Goal: Check status: Check status

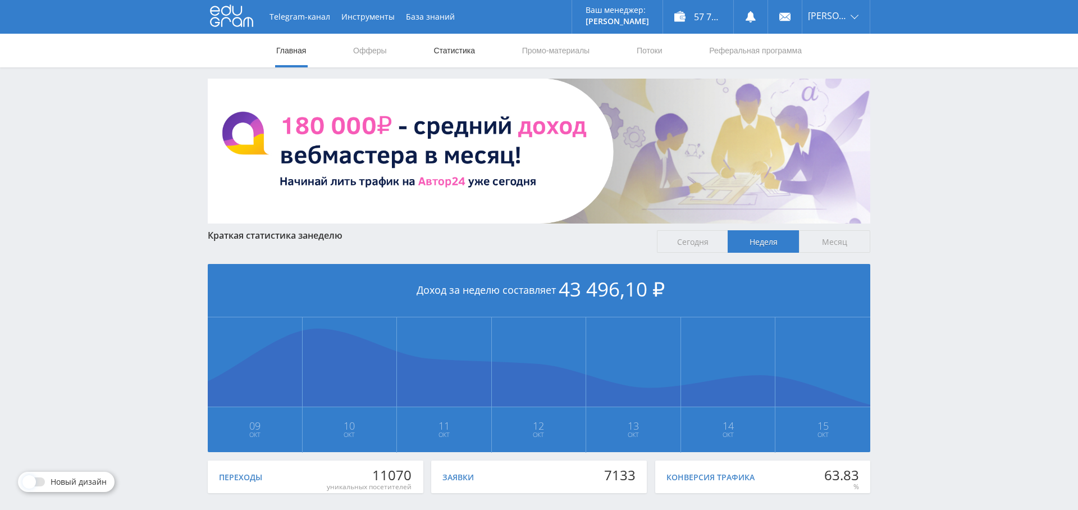
click at [456, 49] on link "Статистика" at bounding box center [454, 51] width 44 height 34
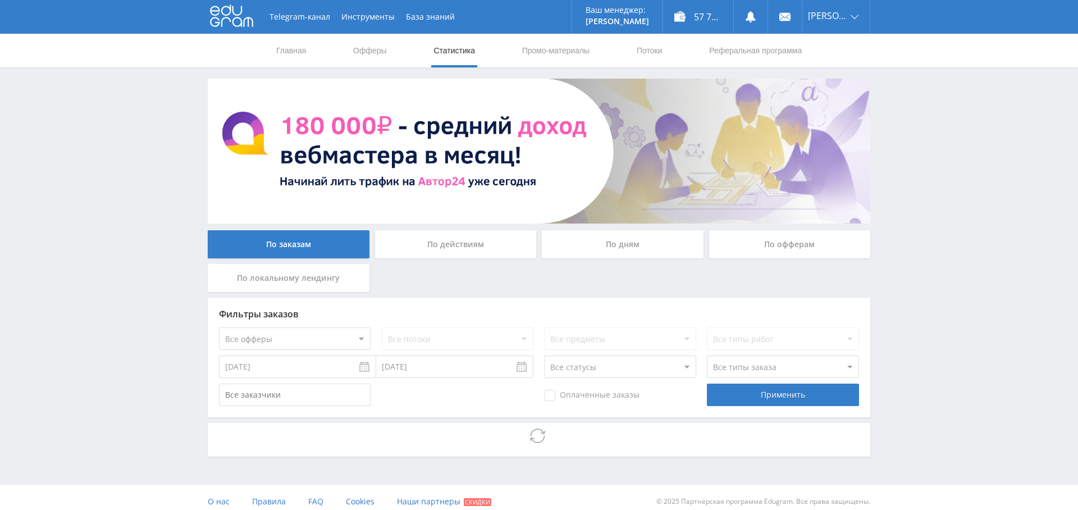
click at [597, 240] on div "По дням" at bounding box center [623, 244] width 162 height 28
click at [0, 0] on input "По дням" at bounding box center [0, 0] width 0 height 0
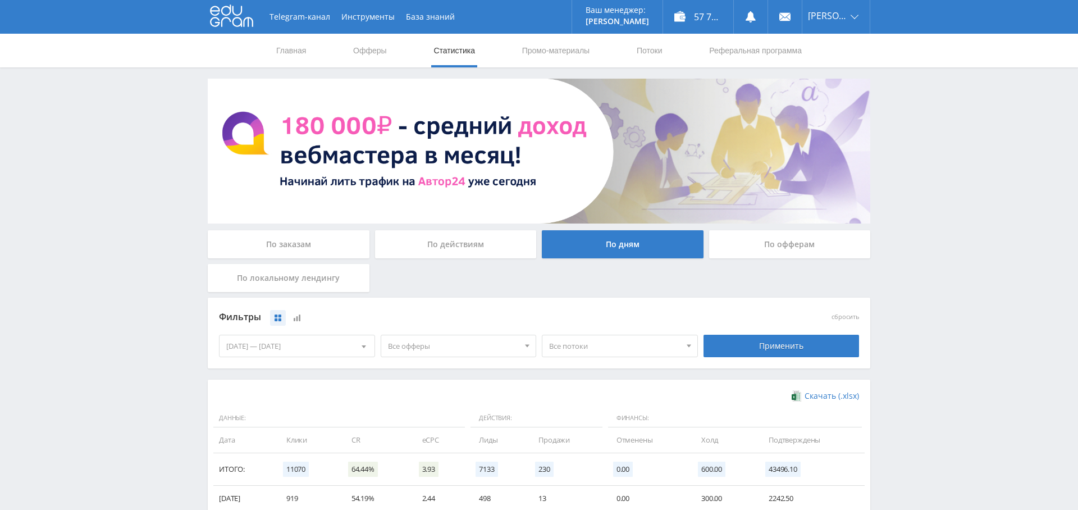
click at [449, 344] on span "Все офферы" at bounding box center [453, 345] width 131 height 21
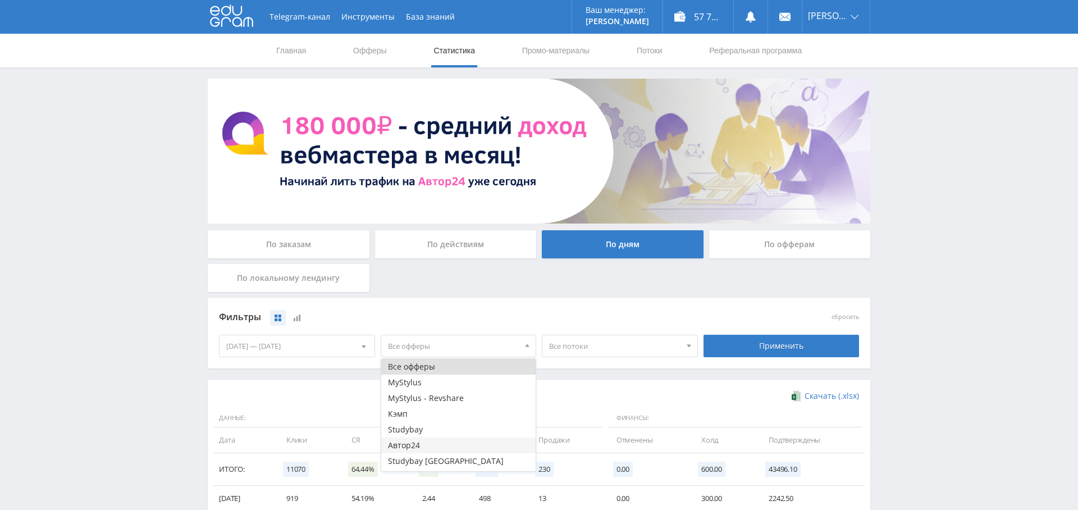
scroll to position [13, 0]
click at [449, 460] on button "Study AI (RevShare)" at bounding box center [458, 463] width 155 height 16
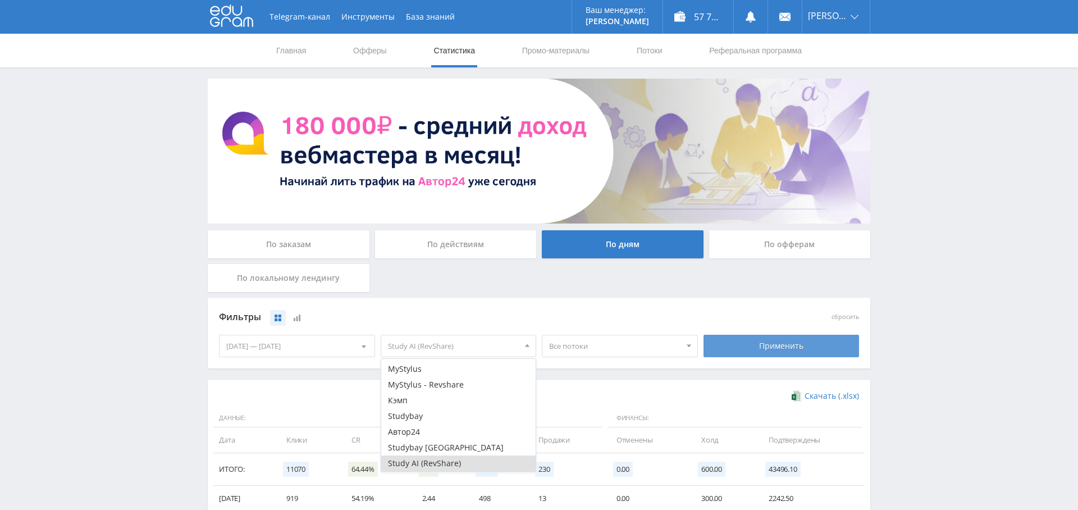
click at [751, 344] on div "Применить" at bounding box center [782, 346] width 156 height 22
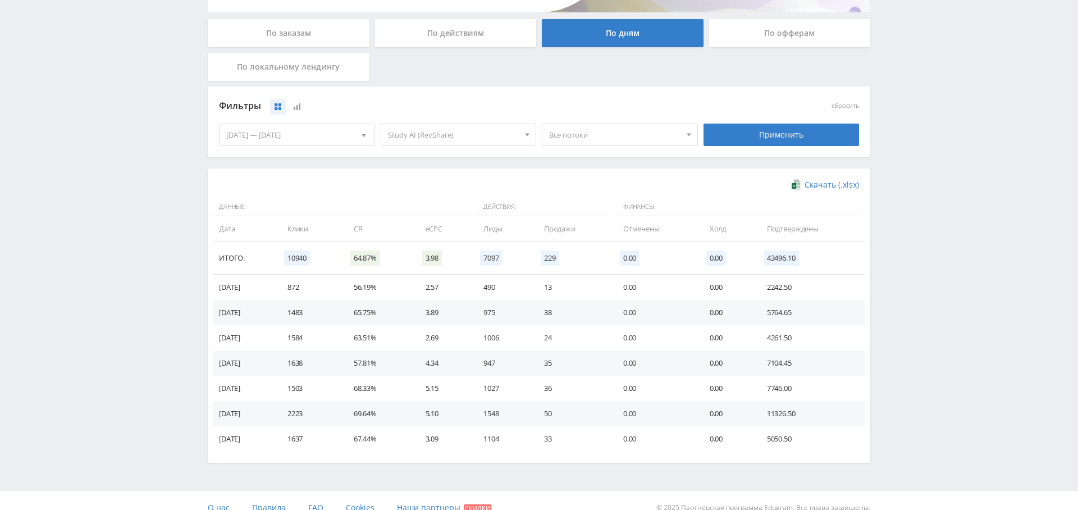
scroll to position [174, 0]
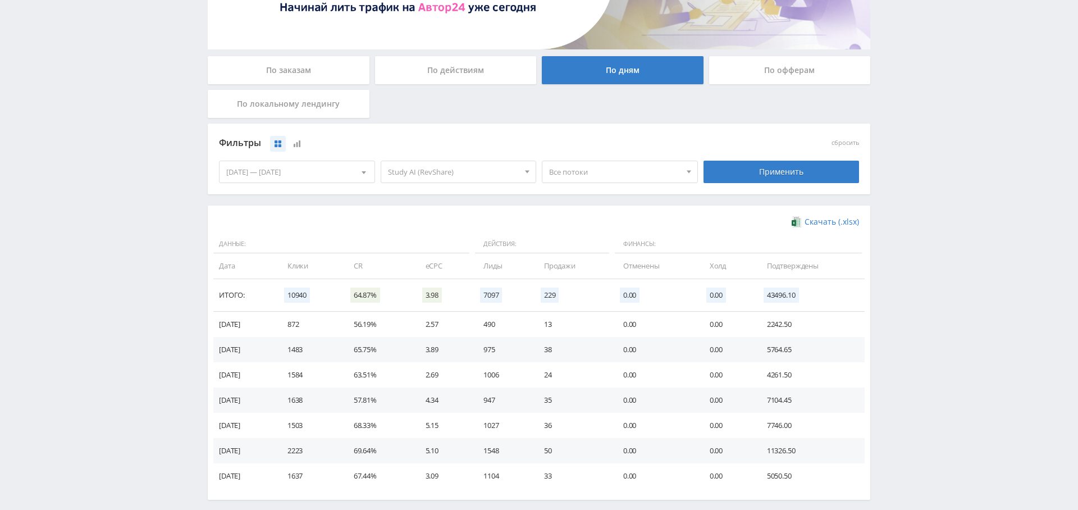
click at [321, 174] on div "[DATE] — [DATE]" at bounding box center [297, 171] width 155 height 21
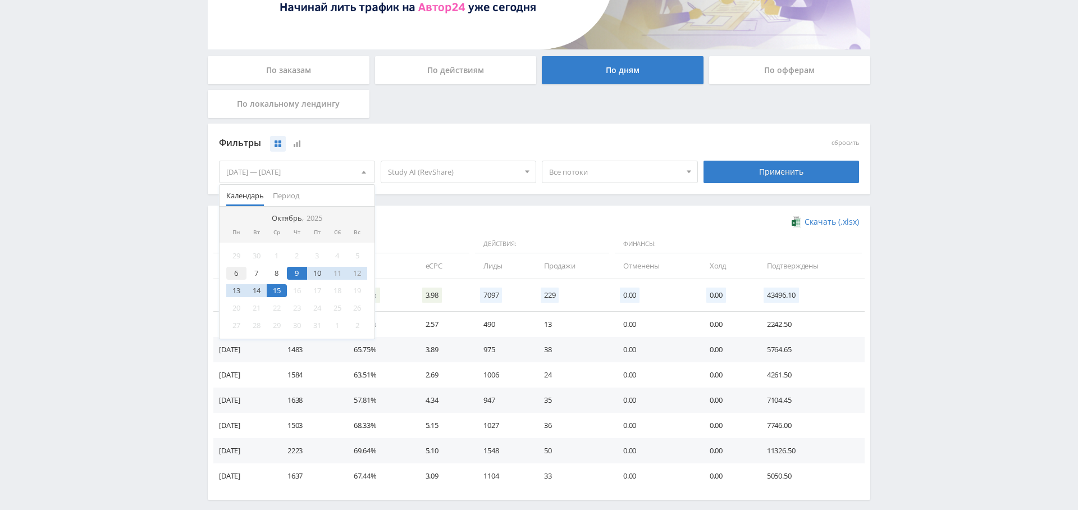
click at [235, 270] on div "6" at bounding box center [236, 273] width 20 height 13
click at [281, 286] on div "15" at bounding box center [277, 290] width 20 height 13
click at [438, 209] on div "Скачать (.xlsx) Данные: Действия: Финансы: Дата Клики CR eCPC Лиды Продажи Отме…" at bounding box center [539, 353] width 663 height 294
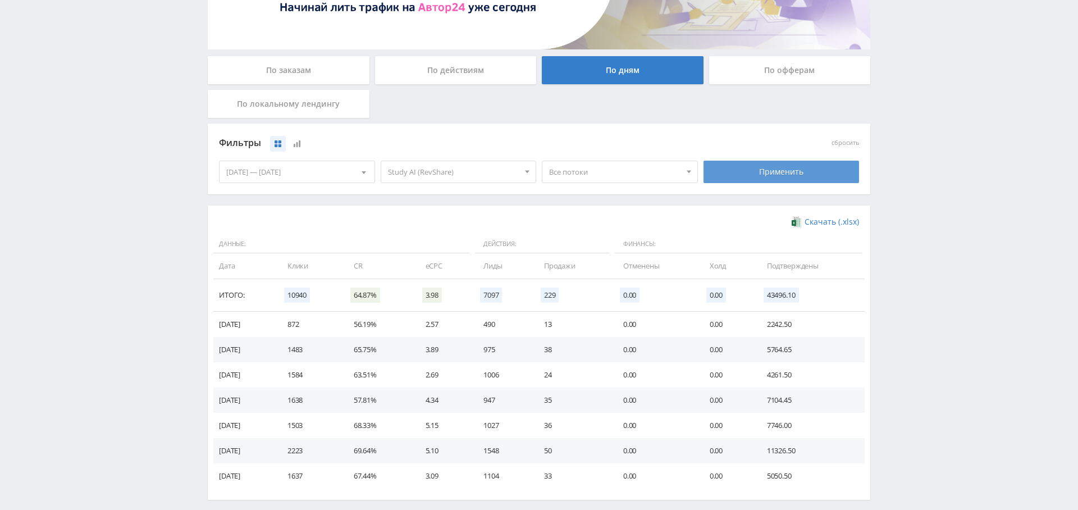
click at [763, 174] on div "Применить" at bounding box center [782, 172] width 156 height 22
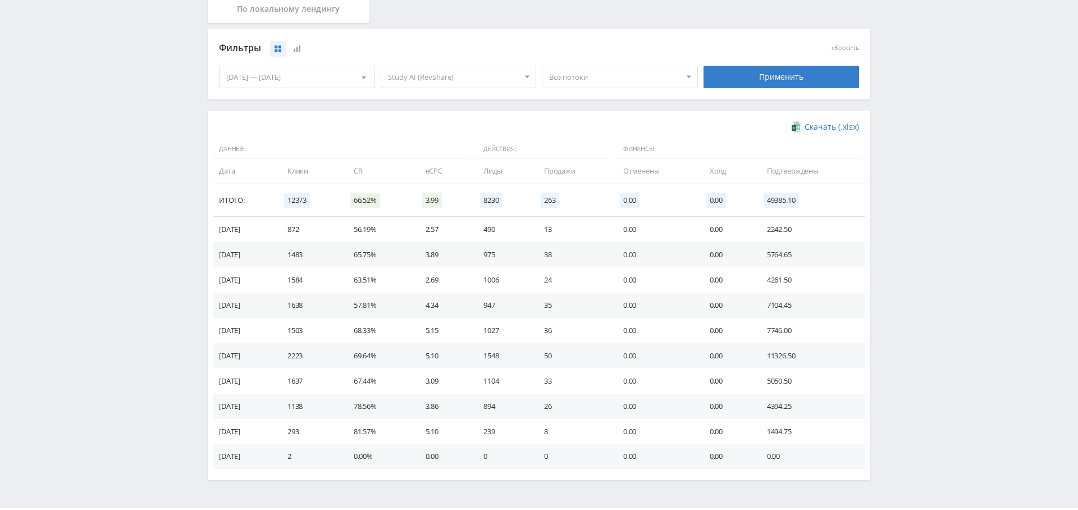
scroll to position [233, 0]
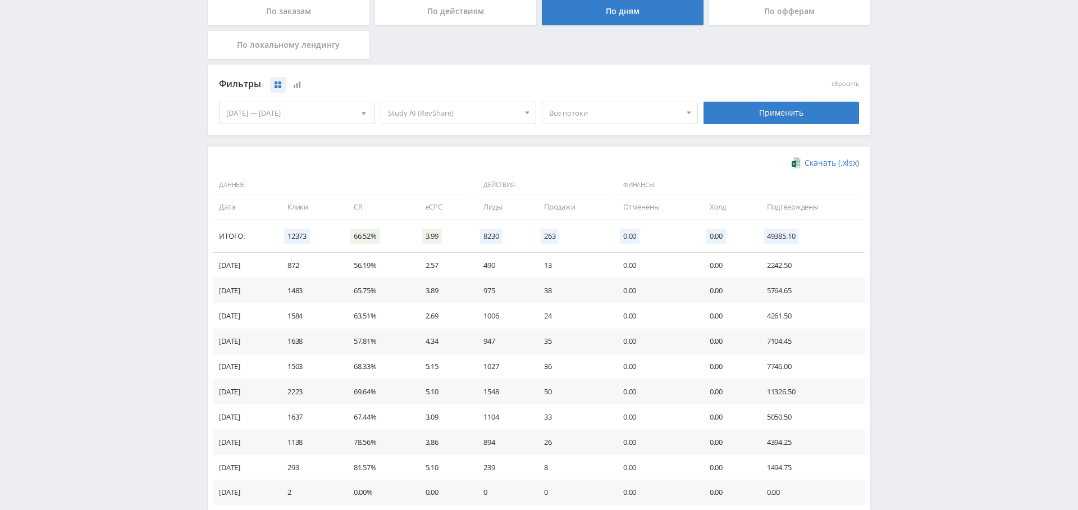
click at [282, 113] on div "[DATE] — [DATE]" at bounding box center [297, 112] width 155 height 21
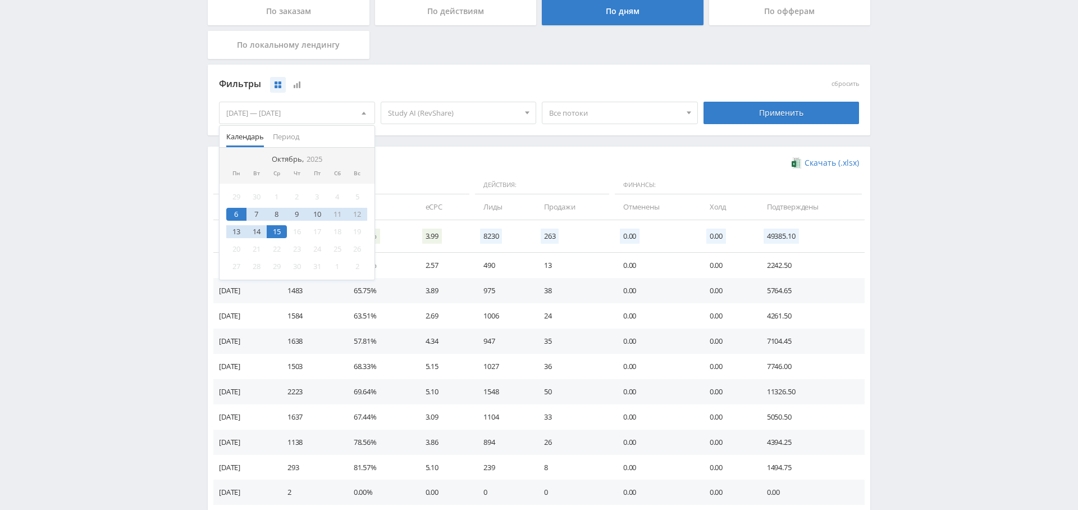
drag, startPoint x: 236, startPoint y: 211, endPoint x: 244, endPoint y: 211, distance: 7.9
click at [236, 211] on div "6" at bounding box center [236, 214] width 20 height 13
click at [357, 212] on div "12" at bounding box center [358, 214] width 20 height 13
click at [236, 214] on div "6" at bounding box center [236, 214] width 20 height 13
click at [790, 115] on div "Применить" at bounding box center [782, 113] width 156 height 22
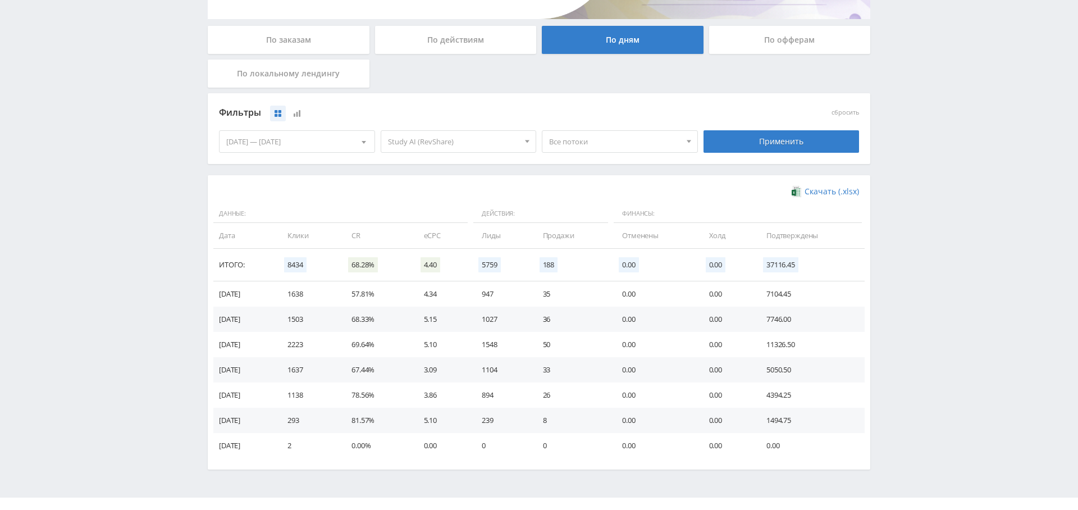
scroll to position [0, 0]
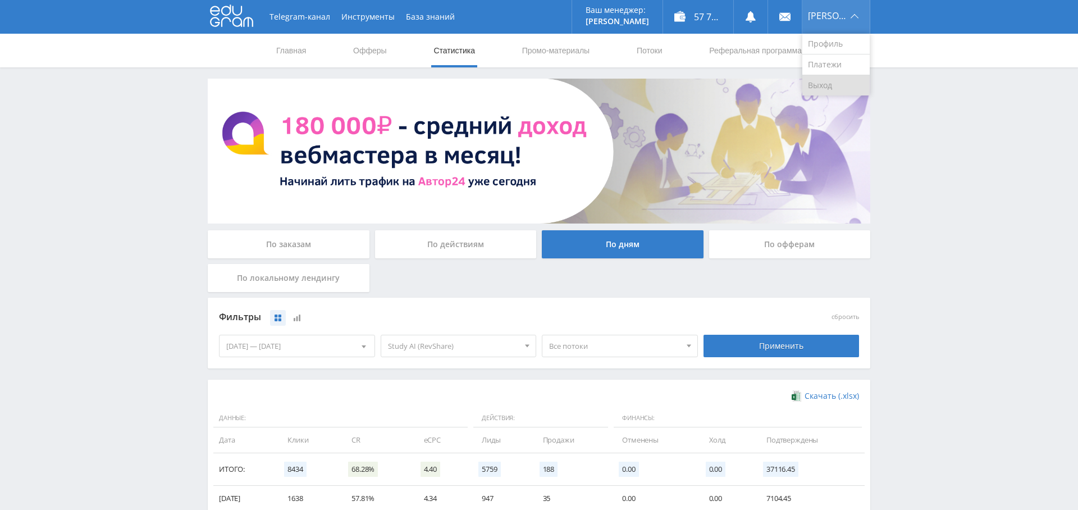
click at [836, 85] on link "Выход" at bounding box center [836, 85] width 67 height 20
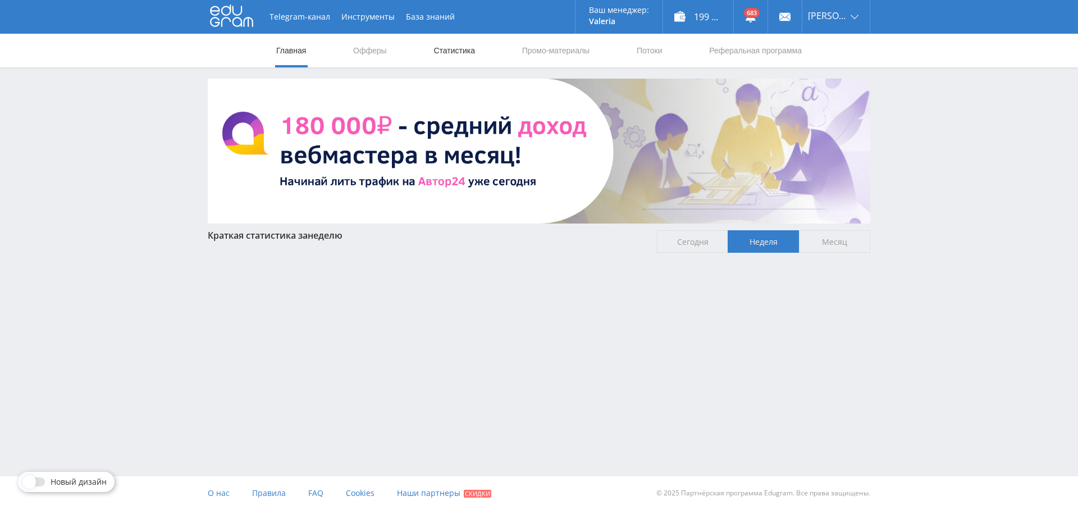
click at [475, 51] on link "Статистика" at bounding box center [454, 51] width 44 height 34
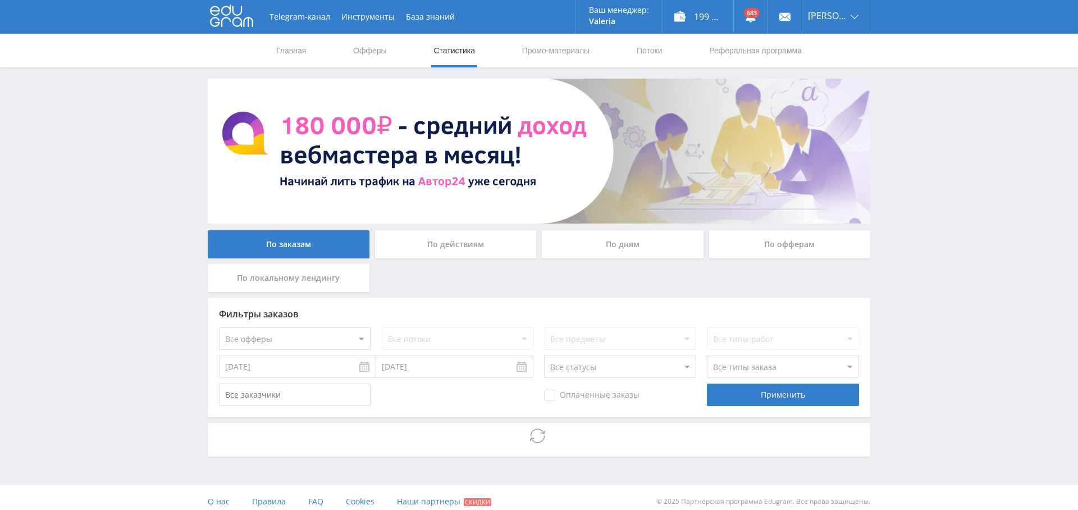
click at [640, 240] on div "По дням" at bounding box center [623, 244] width 162 height 28
click at [0, 0] on input "По дням" at bounding box center [0, 0] width 0 height 0
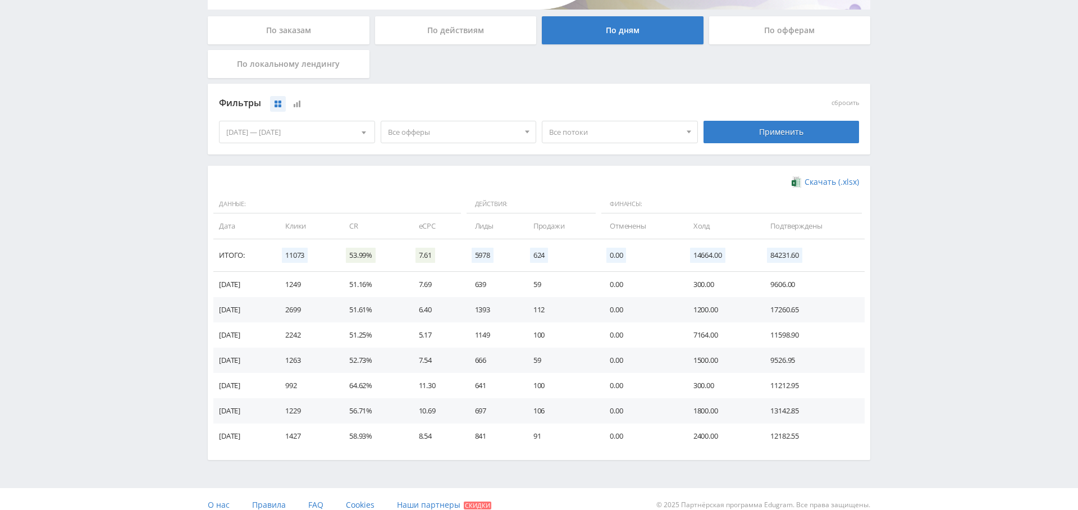
scroll to position [216, 0]
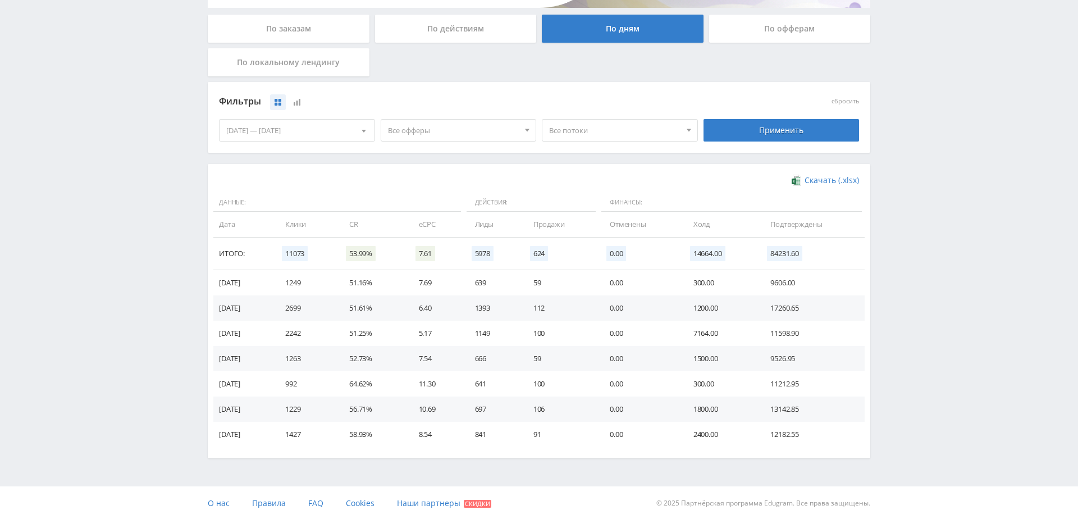
click at [453, 131] on span "Все офферы" at bounding box center [453, 130] width 131 height 21
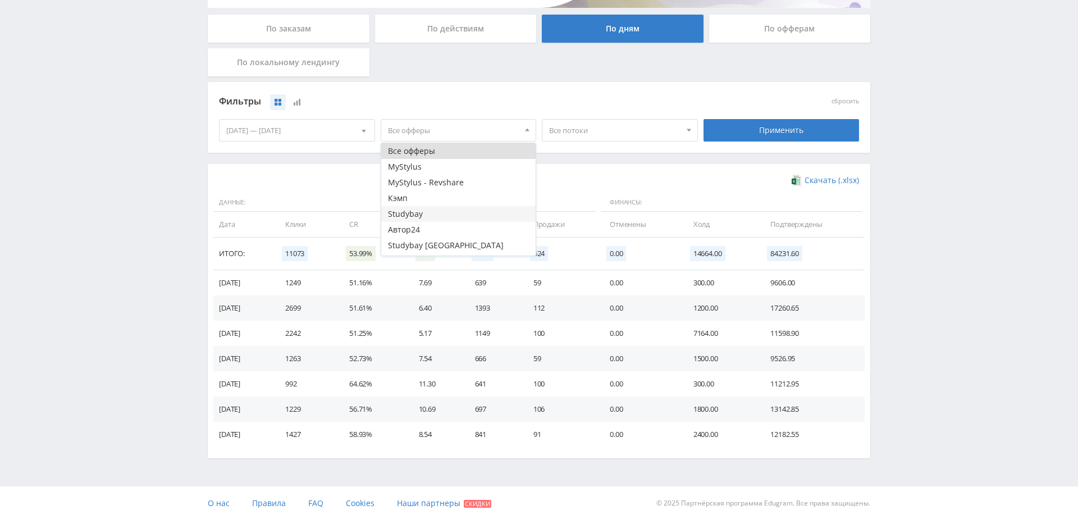
scroll to position [13, 0]
click at [445, 248] on button "Study AI (RevShare)" at bounding box center [458, 248] width 155 height 16
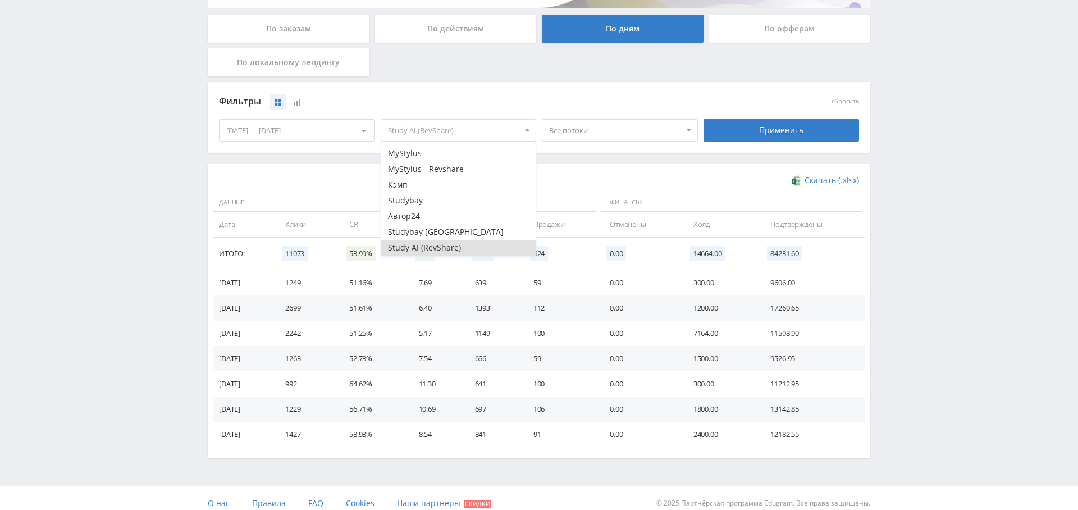
click at [779, 125] on div "Применить" at bounding box center [782, 130] width 156 height 22
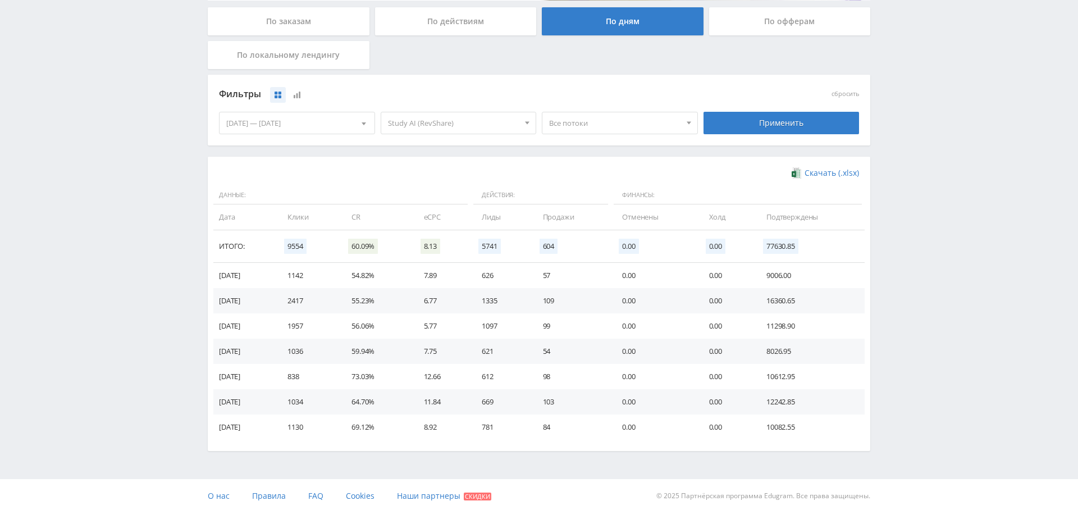
scroll to position [0, 0]
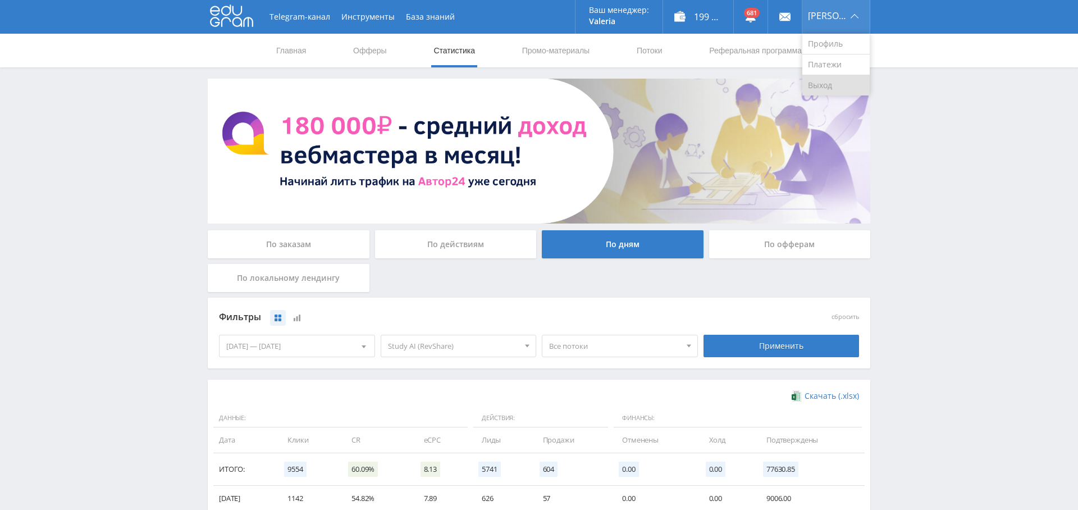
click at [847, 84] on link "Выход" at bounding box center [836, 85] width 67 height 20
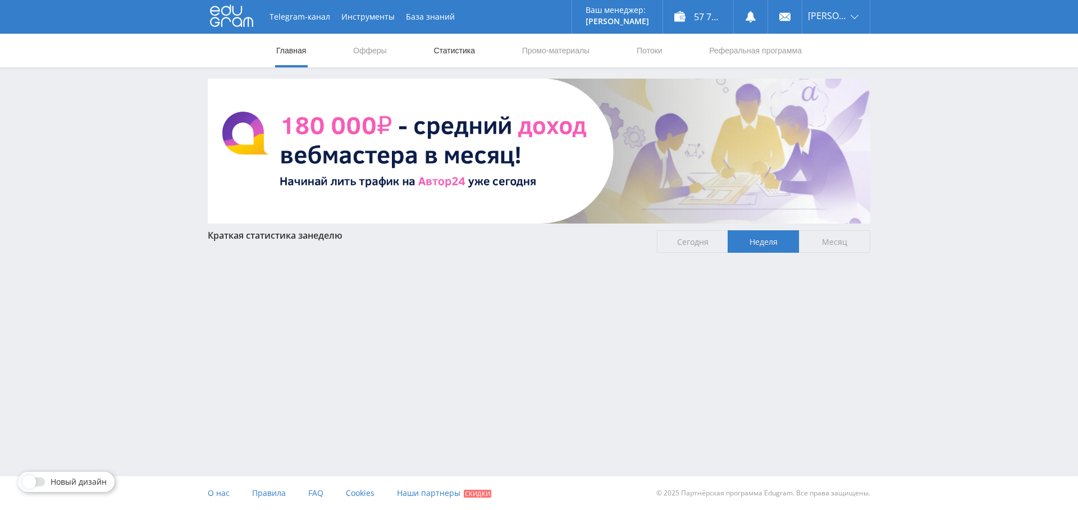
click at [470, 54] on link "Статистика" at bounding box center [454, 51] width 44 height 34
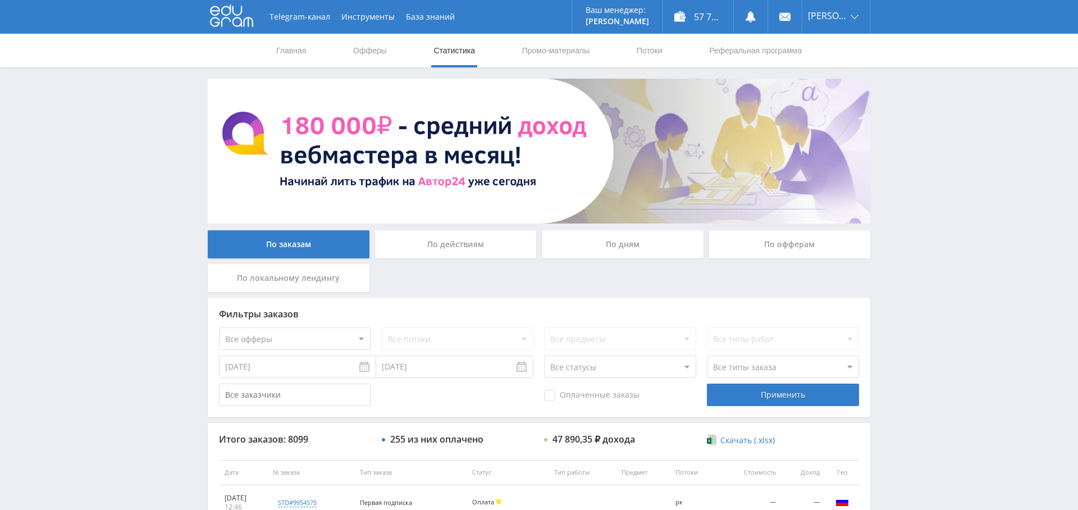
click at [605, 231] on div "По дням" at bounding box center [623, 244] width 162 height 28
click at [0, 0] on input "По дням" at bounding box center [0, 0] width 0 height 0
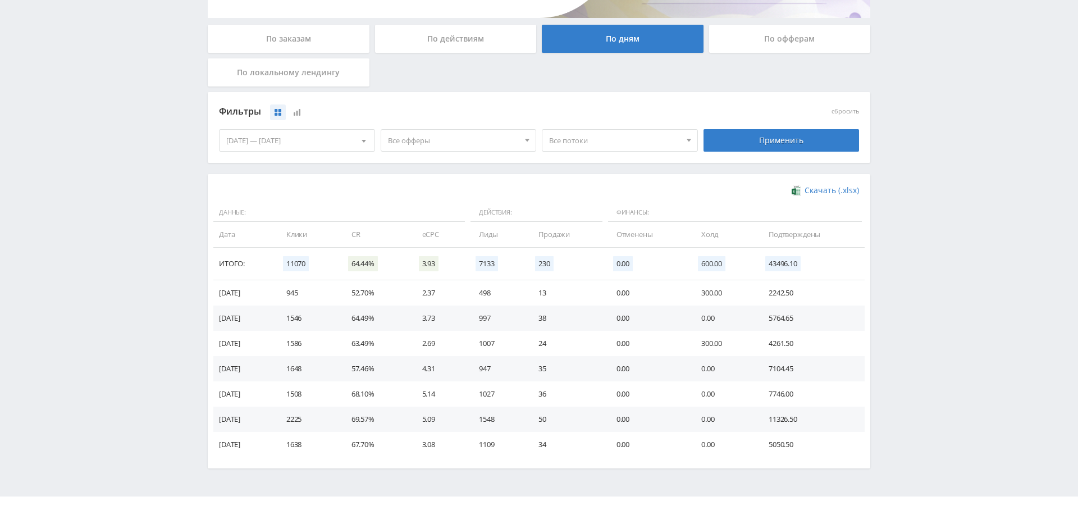
scroll to position [225, 0]
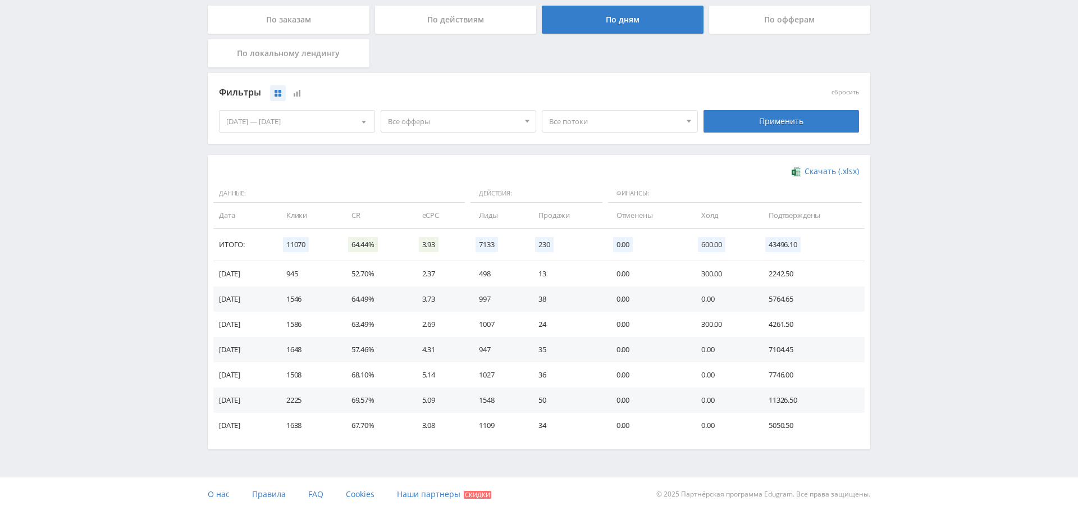
click at [418, 120] on span "Все офферы" at bounding box center [453, 121] width 131 height 21
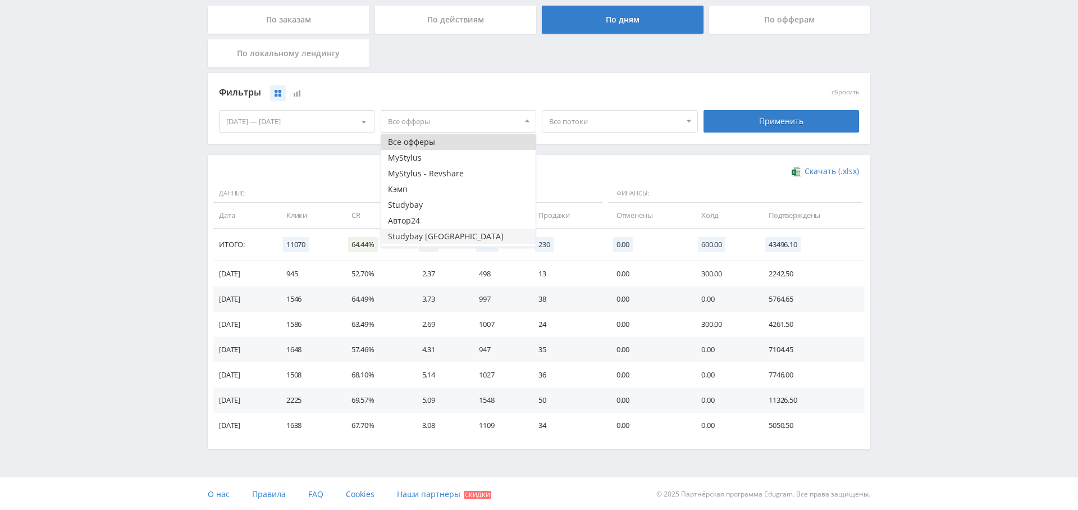
scroll to position [13, 0]
click at [432, 240] on button "Study AI (RevShare)" at bounding box center [458, 239] width 155 height 16
click at [168, 196] on div "Telegram-канал Инструменты База знаний Ваш менеджер: [PERSON_NAME] Alex Online …" at bounding box center [539, 143] width 1078 height 736
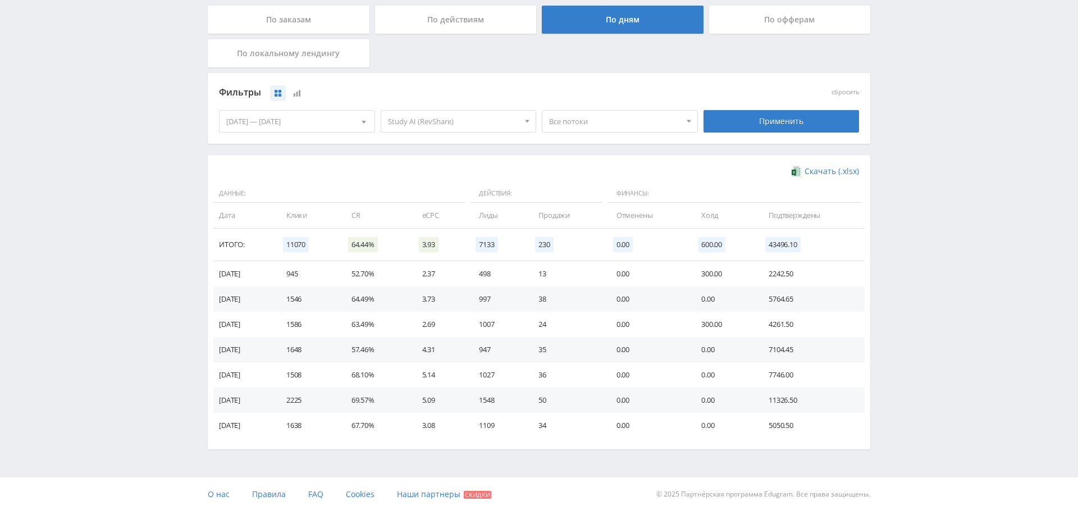
click at [267, 122] on div "[DATE] — [DATE]" at bounding box center [297, 121] width 155 height 21
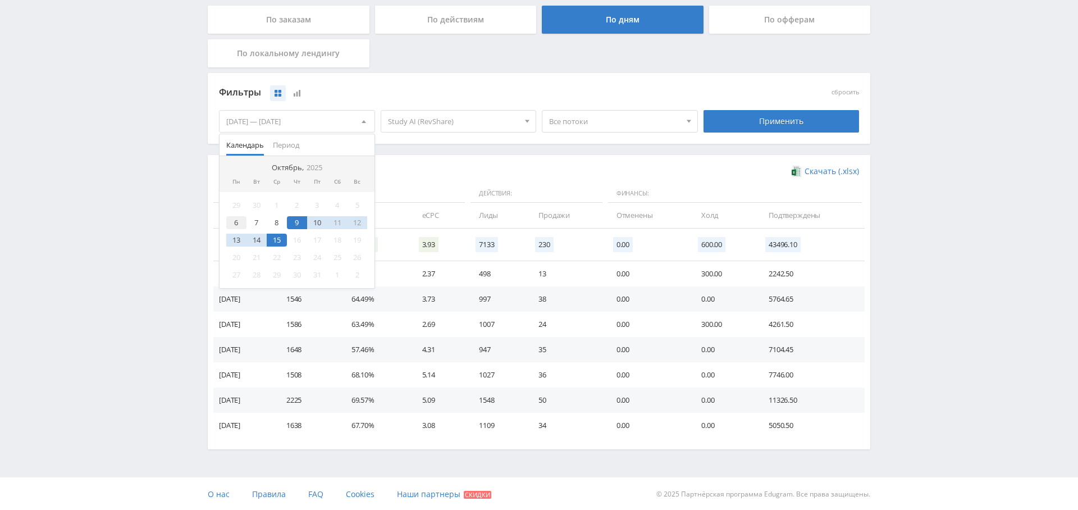
click at [241, 225] on div "6" at bounding box center [236, 222] width 20 height 13
click at [279, 238] on div "15" at bounding box center [277, 240] width 20 height 13
click at [437, 150] on div "Фильтры сбросить [DATE] — [DATE] Календарь Период Октябрь, 2025 Пн Вт Ср Чт Пт …" at bounding box center [539, 114] width 663 height 82
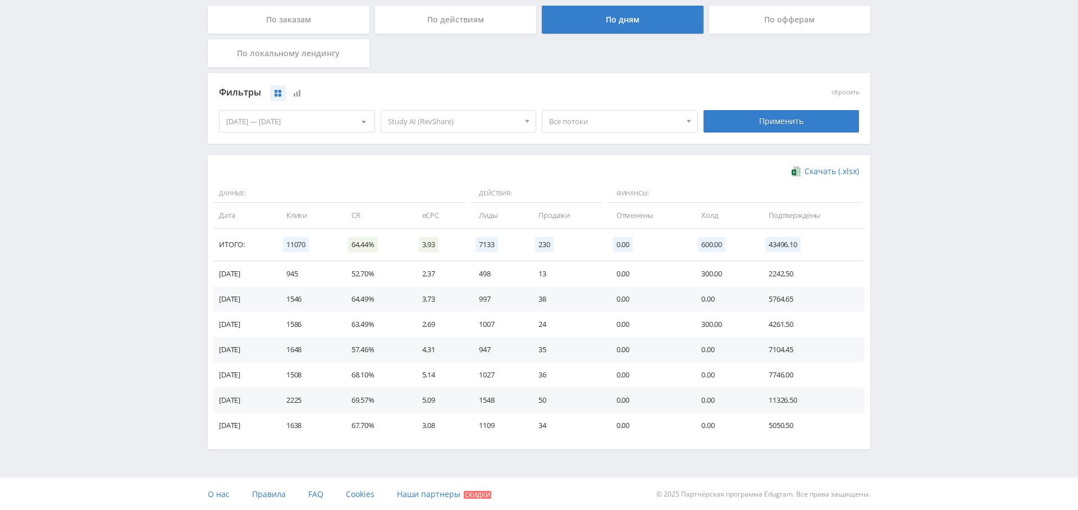
click at [230, 122] on div "[DATE] — [DATE]" at bounding box center [297, 121] width 155 height 21
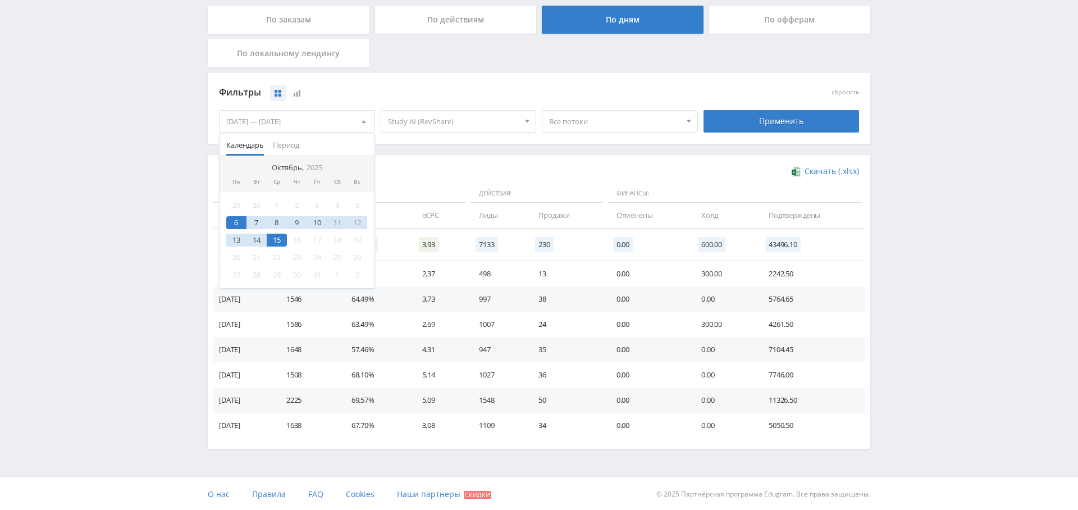
drag, startPoint x: 234, startPoint y: 224, endPoint x: 253, endPoint y: 222, distance: 19.1
click at [234, 224] on div "6" at bounding box center [236, 222] width 20 height 13
click at [357, 220] on div "12" at bounding box center [358, 222] width 20 height 13
click at [235, 218] on div "6" at bounding box center [236, 222] width 20 height 13
drag, startPoint x: 150, startPoint y: 188, endPoint x: 157, endPoint y: 187, distance: 7.3
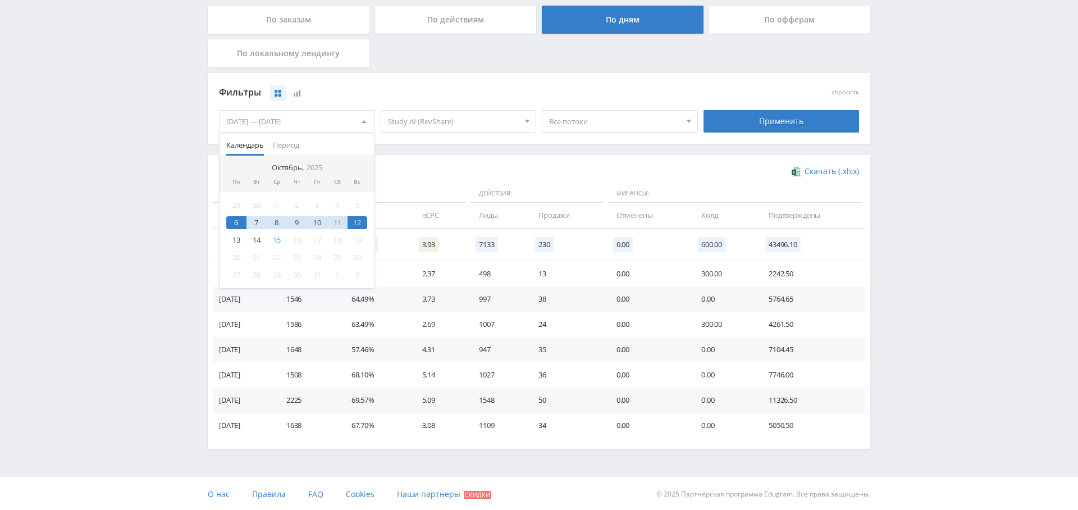
click at [149, 188] on div "Telegram-канал Инструменты База знаний Ваш менеджер: [PERSON_NAME] Alex Online …" at bounding box center [539, 143] width 1078 height 736
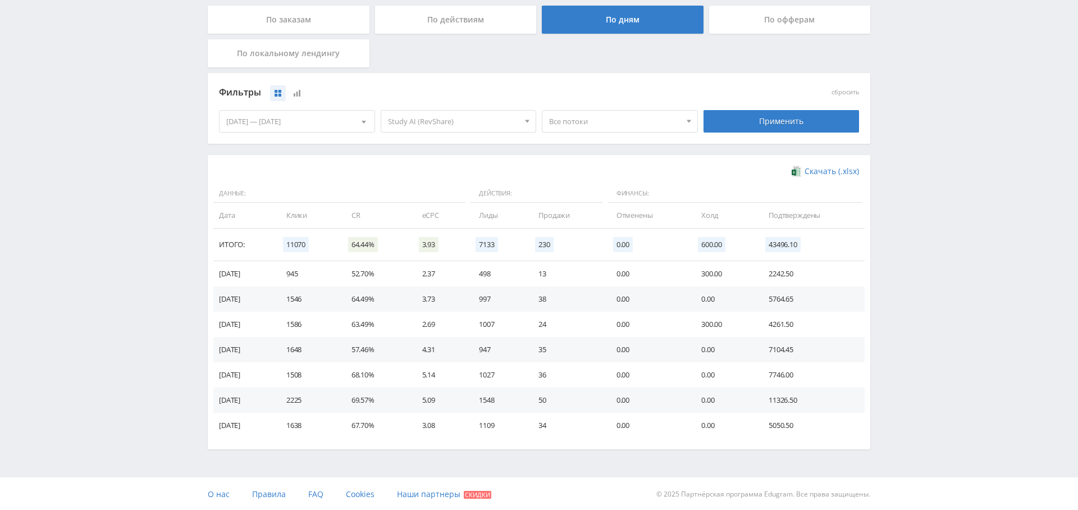
click at [802, 117] on div "Применить" at bounding box center [782, 121] width 156 height 22
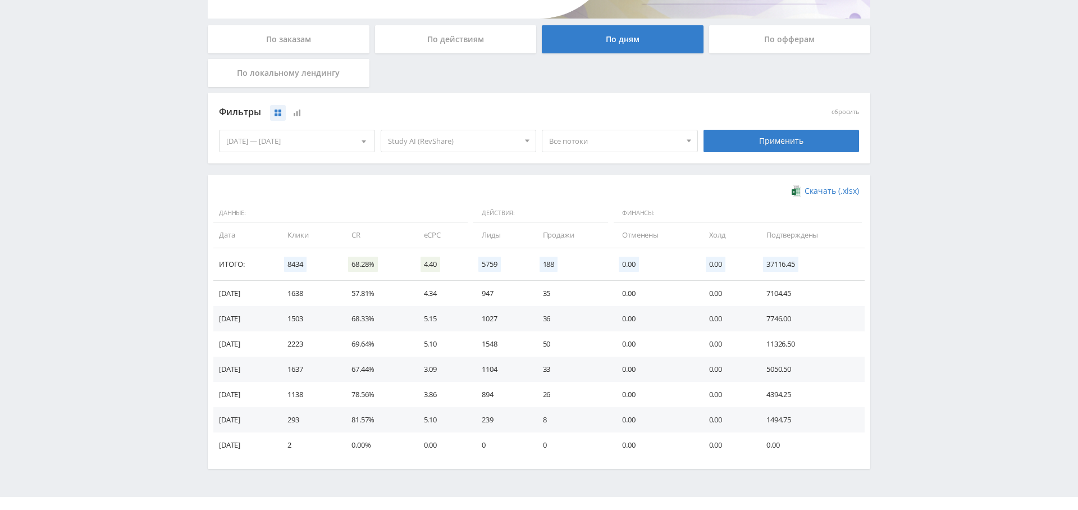
scroll to position [0, 0]
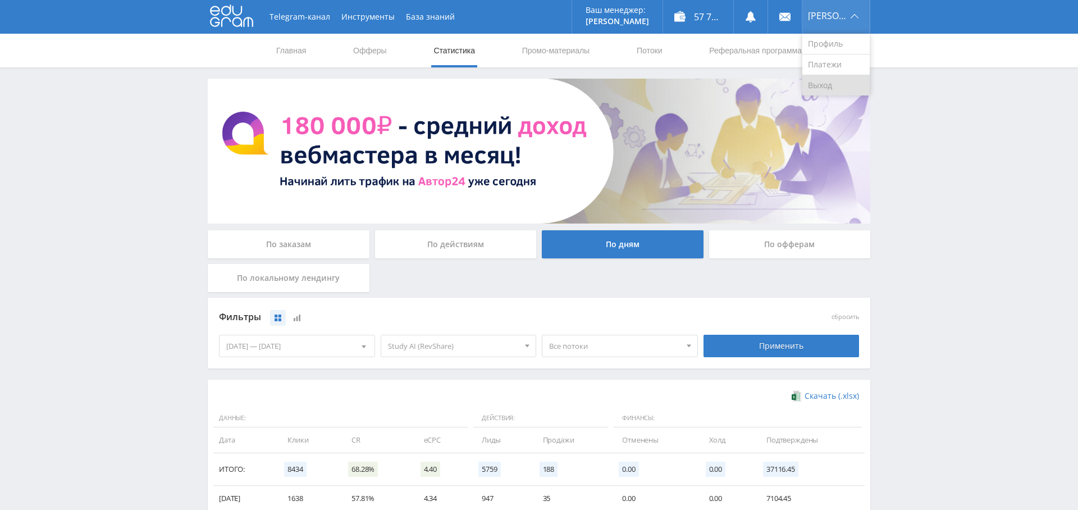
click at [841, 79] on link "Выход" at bounding box center [836, 85] width 67 height 20
